Goal: Check status

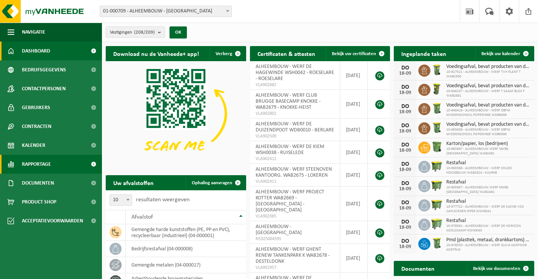
click at [53, 162] on link "Rapportage" at bounding box center [51, 164] width 102 height 19
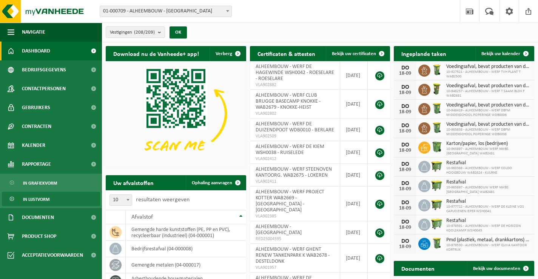
click at [40, 201] on span "In lijstvorm" at bounding box center [36, 199] width 26 height 14
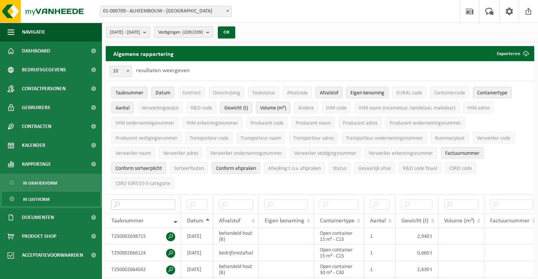
click at [135, 203] on input "text" at bounding box center [143, 205] width 64 height 10
paste input "T250002643662"
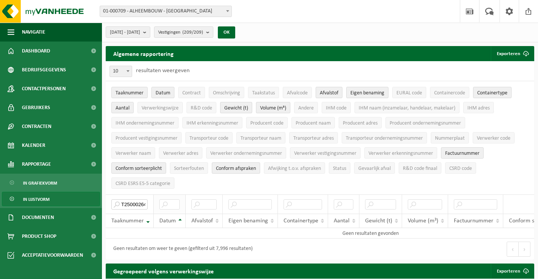
scroll to position [0, 13]
drag, startPoint x: 128, startPoint y: 201, endPoint x: 164, endPoint y: 203, distance: 36.0
click at [164, 203] on tr "T250002643662" at bounding box center [371, 204] width 530 height 19
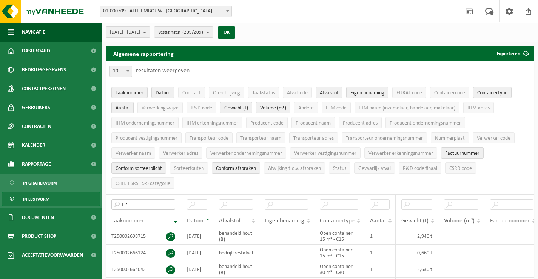
type input "T"
click at [229, 11] on b at bounding box center [227, 11] width 3 height 2
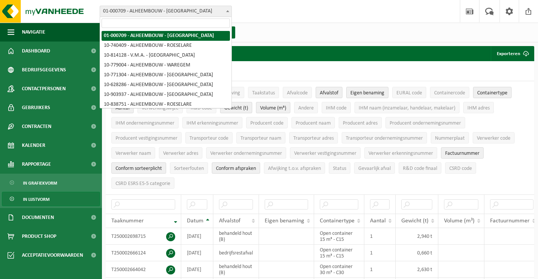
click at [203, 23] on input "search" at bounding box center [166, 23] width 128 height 9
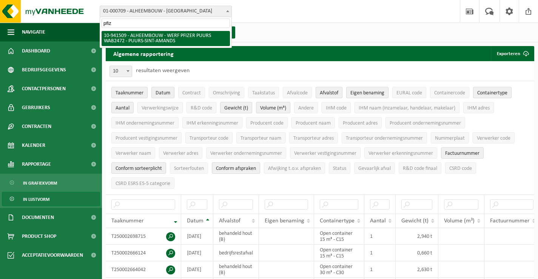
type input "pfiz"
select select "139335"
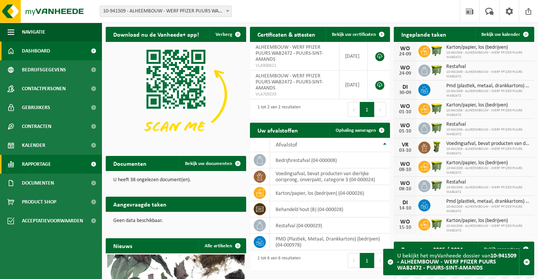
click at [25, 164] on span "Rapportage" at bounding box center [36, 164] width 29 height 19
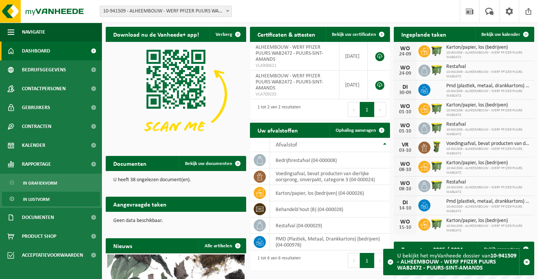
click at [30, 195] on span "In lijstvorm" at bounding box center [36, 199] width 26 height 14
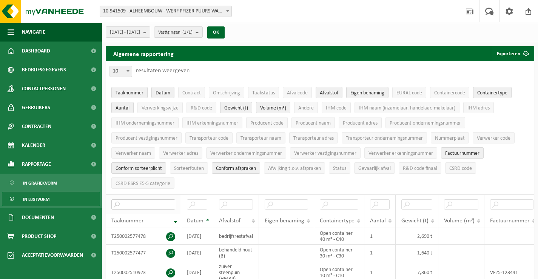
click at [155, 201] on input "text" at bounding box center [143, 205] width 64 height 10
paste input "T250002643662"
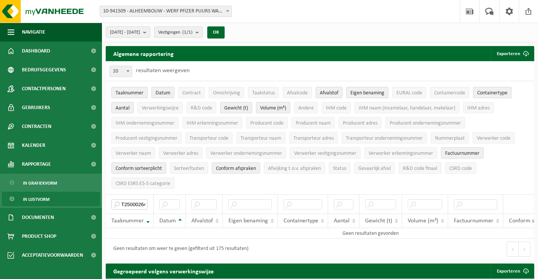
drag, startPoint x: 141, startPoint y: 201, endPoint x: 95, endPoint y: 199, distance: 45.8
type input "643662"
drag, startPoint x: 142, startPoint y: 200, endPoint x: 119, endPoint y: 197, distance: 23.2
click at [119, 200] on input "643662" at bounding box center [129, 205] width 36 height 10
